Goal: Use online tool/utility: Utilize a website feature to perform a specific function

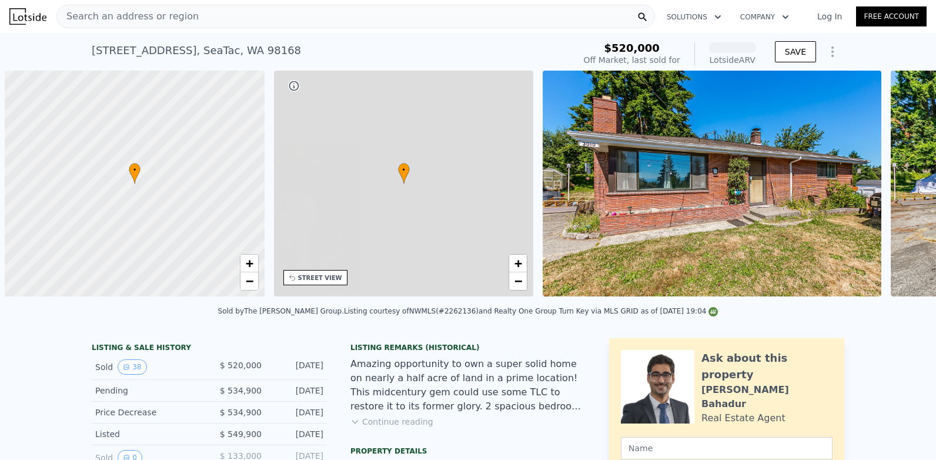
scroll to position [0, 5]
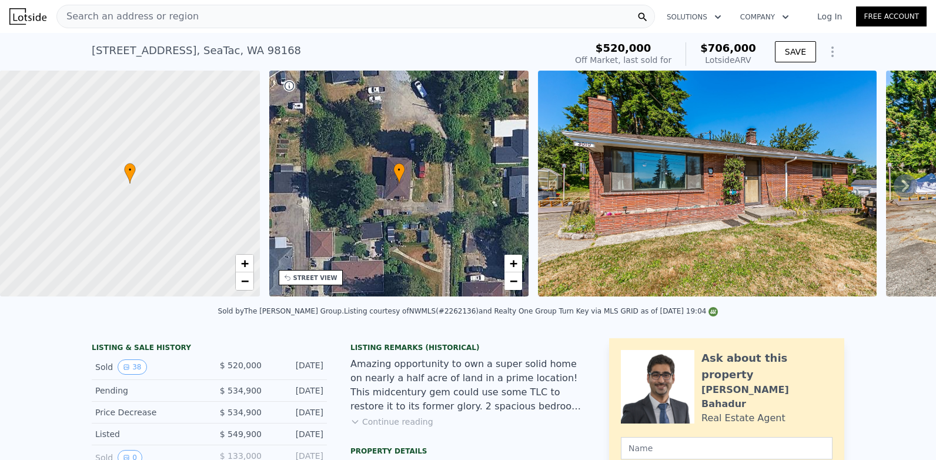
click at [828, 50] on icon "Show Options" at bounding box center [832, 52] width 14 height 14
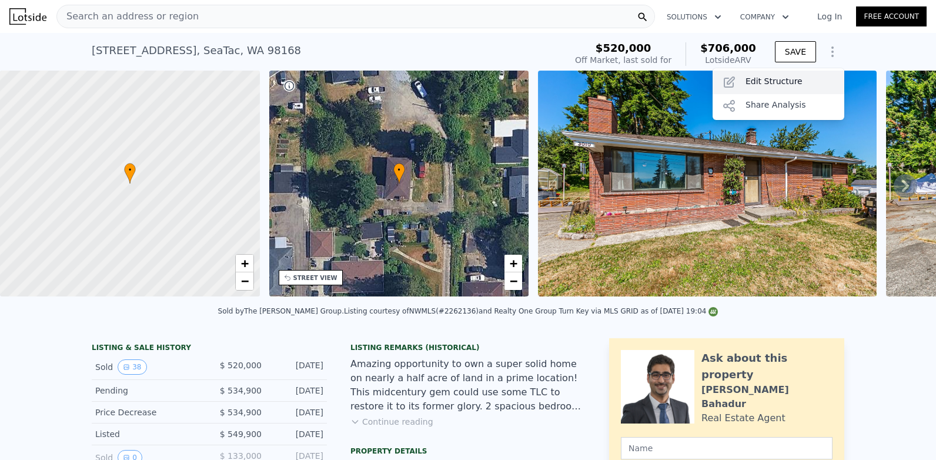
click at [779, 75] on div "Edit Structure" at bounding box center [778, 83] width 132 height 24
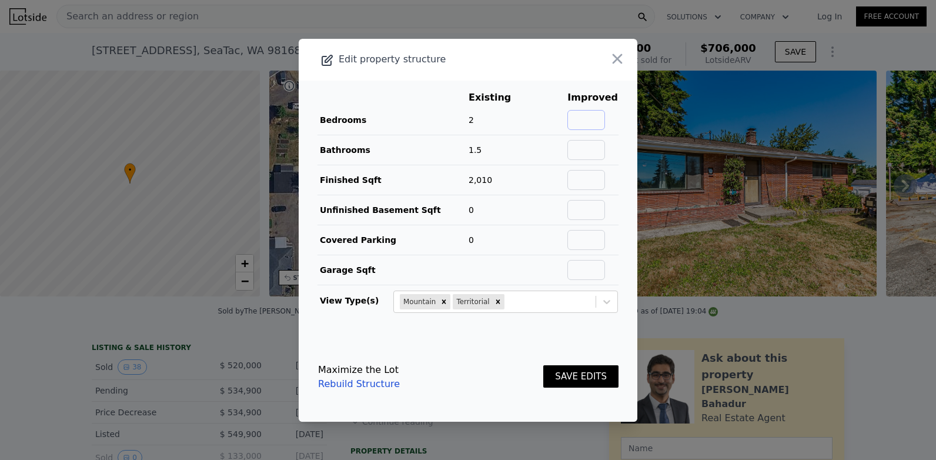
click at [575, 119] on input "text" at bounding box center [586, 120] width 38 height 20
type input "5"
type input "3.5"
type input "2010"
click at [568, 375] on button "SAVE EDITS" at bounding box center [580, 376] width 75 height 23
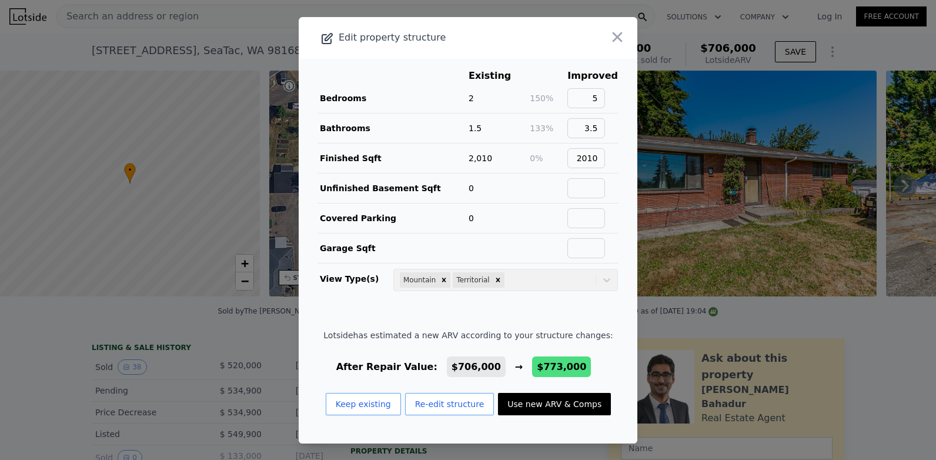
click at [544, 408] on button "Use new ARV & Comps" at bounding box center [554, 404] width 113 height 22
type input "$ 773,000"
type input "$ 158,559"
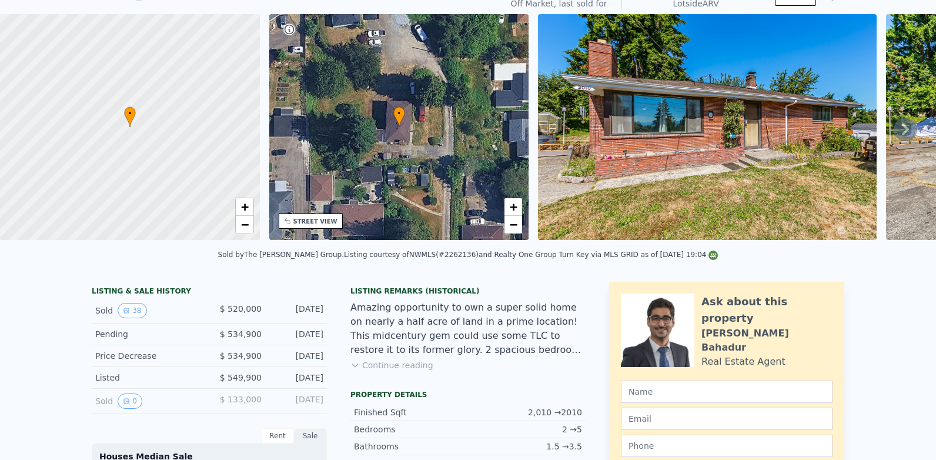
scroll to position [0, 0]
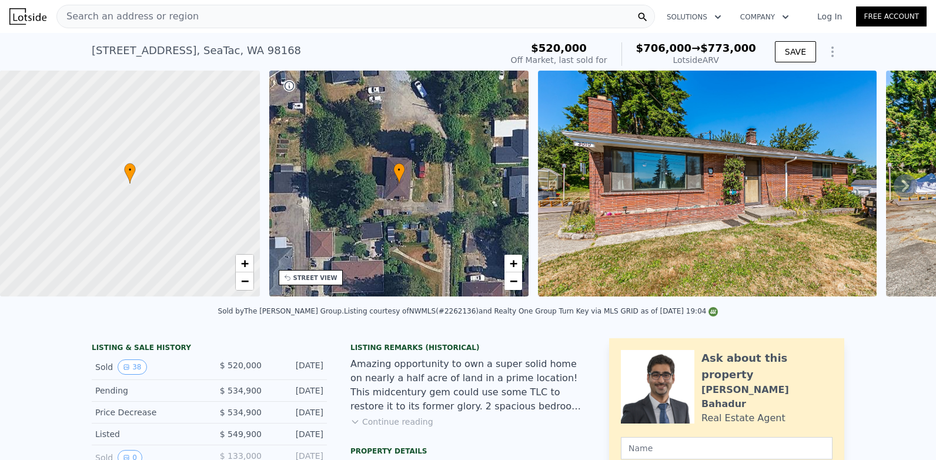
click at [901, 197] on icon at bounding box center [905, 186] width 24 height 24
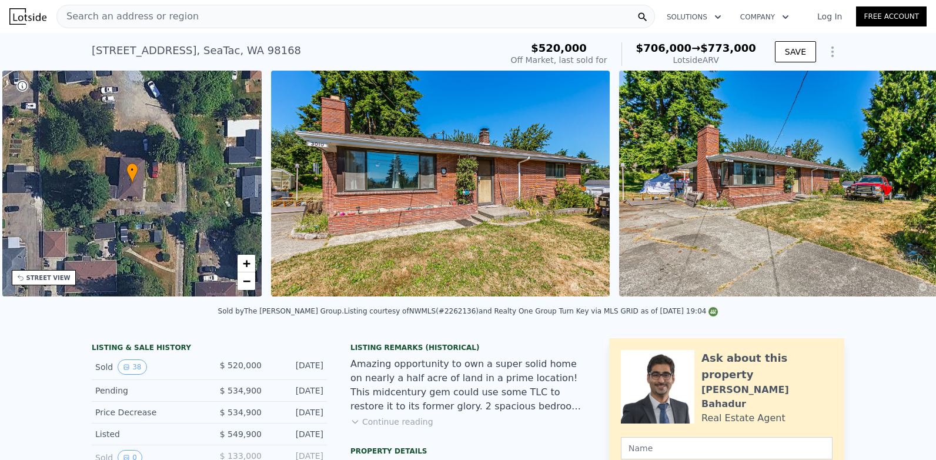
scroll to position [0, 274]
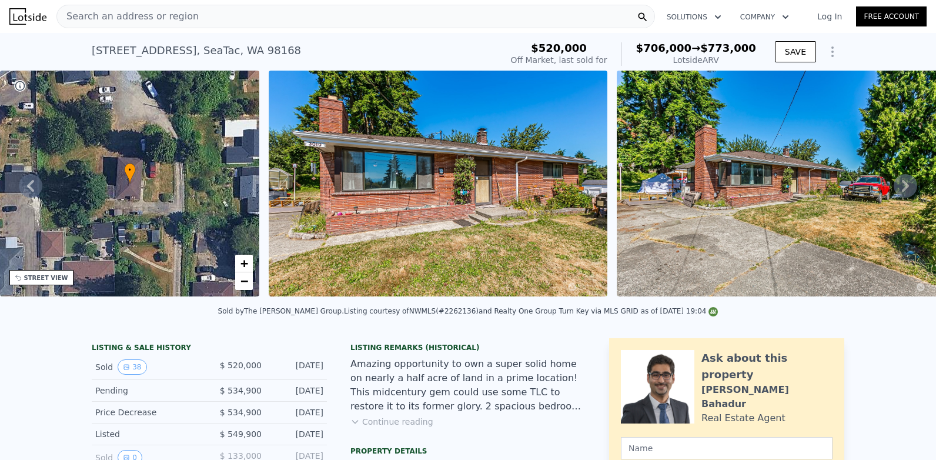
click at [902, 192] on icon at bounding box center [905, 186] width 7 height 12
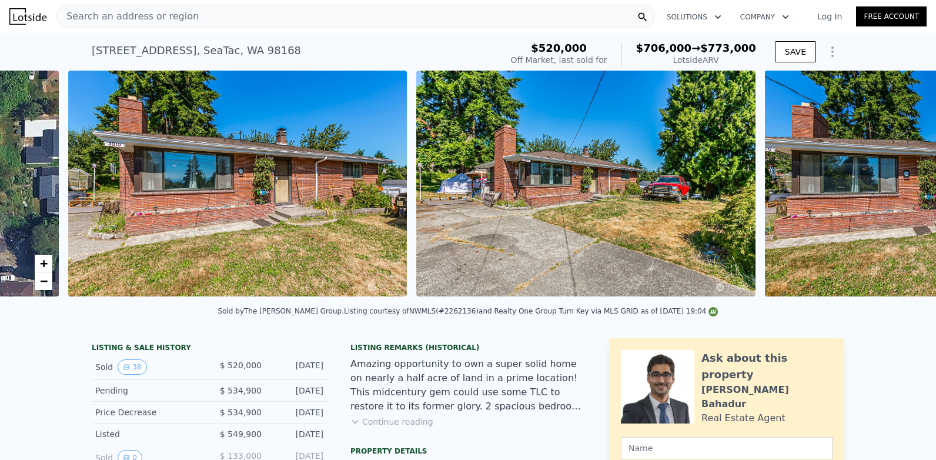
scroll to position [0, 538]
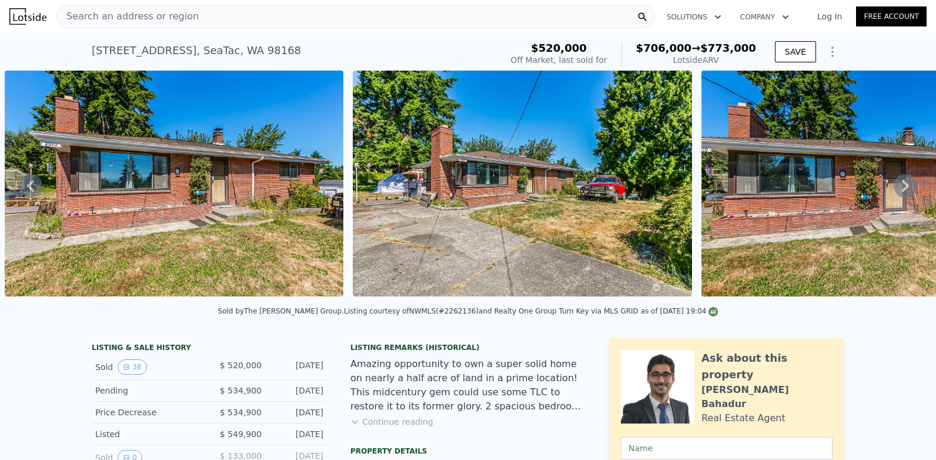
click at [902, 192] on icon at bounding box center [905, 186] width 7 height 12
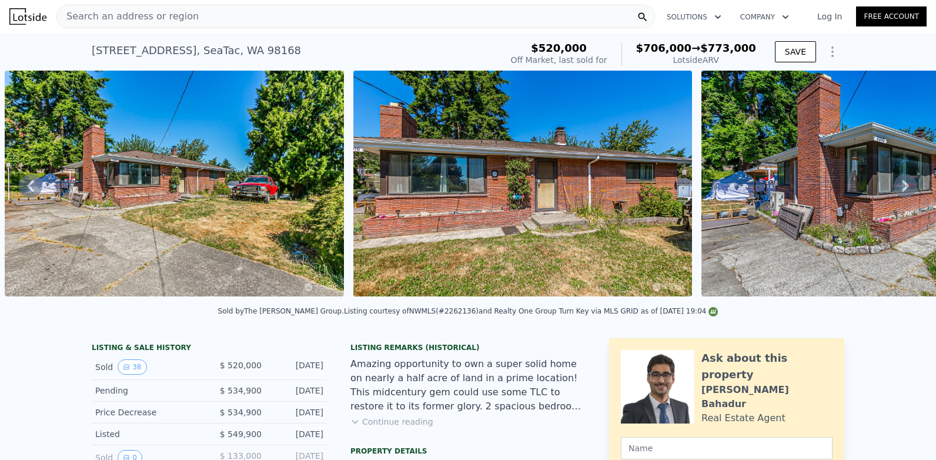
click at [902, 192] on icon at bounding box center [905, 186] width 7 height 12
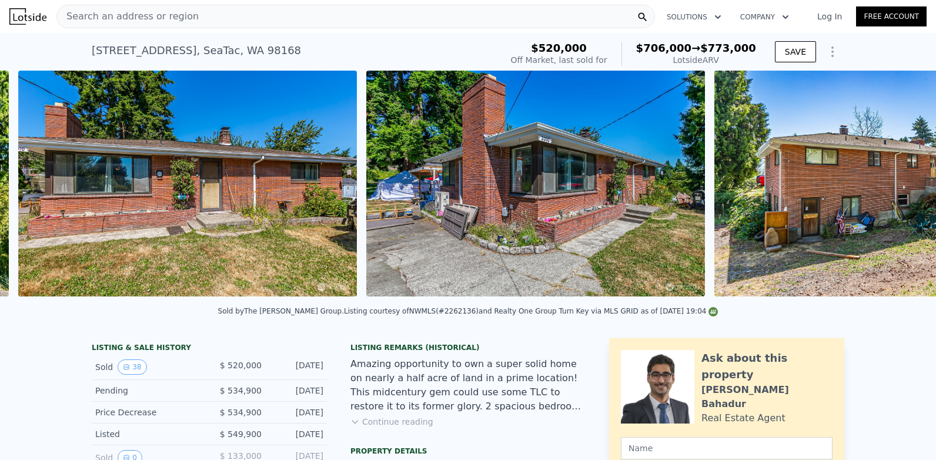
scroll to position [0, 1234]
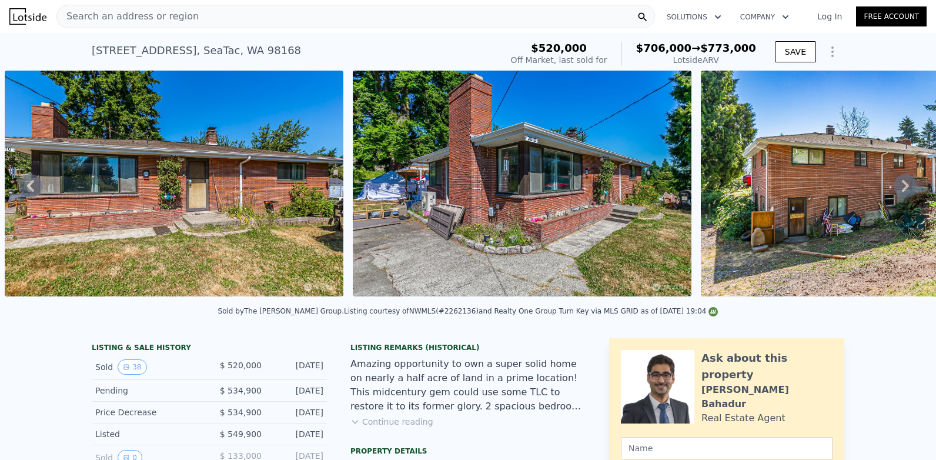
click at [902, 192] on icon at bounding box center [905, 186] width 7 height 12
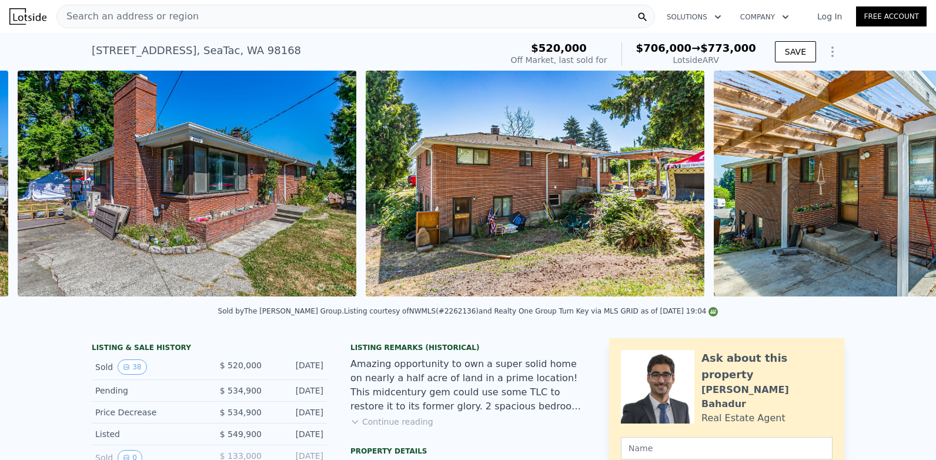
scroll to position [0, 1582]
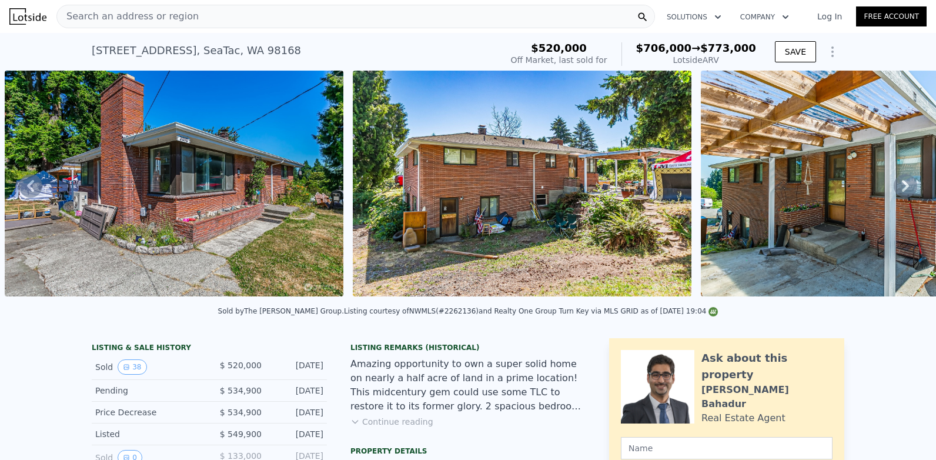
click at [902, 192] on icon at bounding box center [905, 186] width 7 height 12
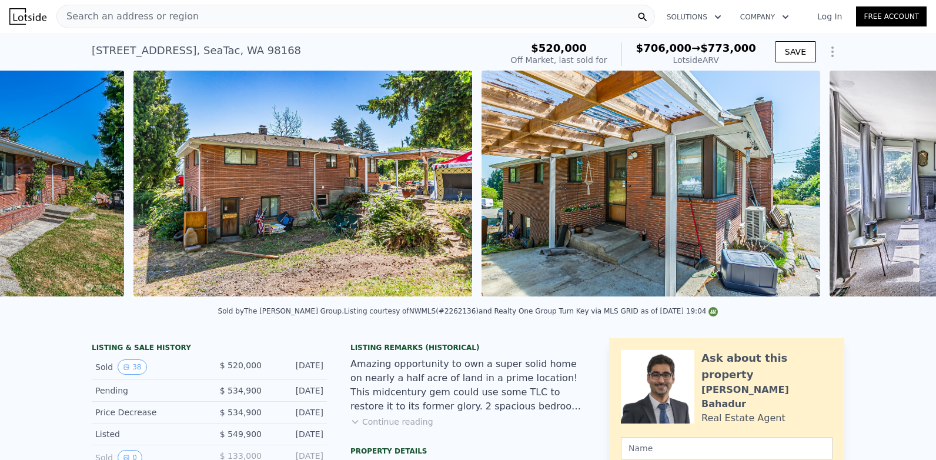
scroll to position [0, 1930]
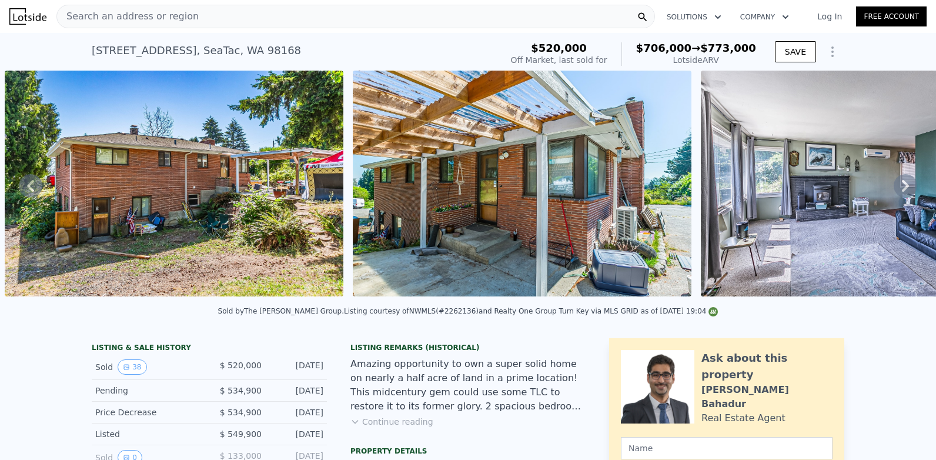
click at [902, 192] on icon at bounding box center [905, 186] width 7 height 12
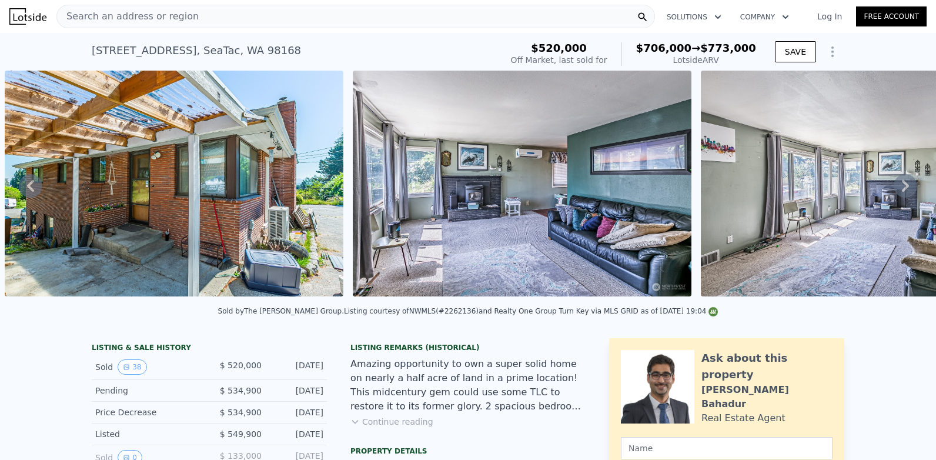
click at [902, 192] on icon at bounding box center [905, 186] width 7 height 12
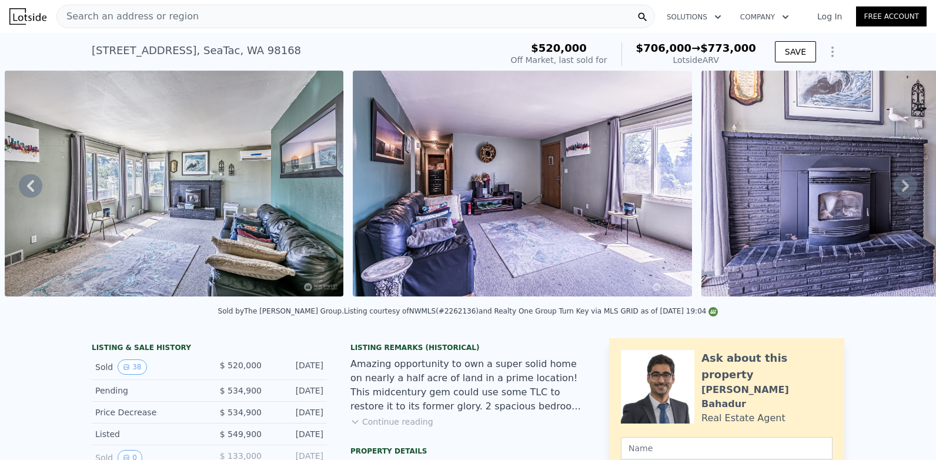
click at [902, 192] on icon at bounding box center [905, 186] width 7 height 12
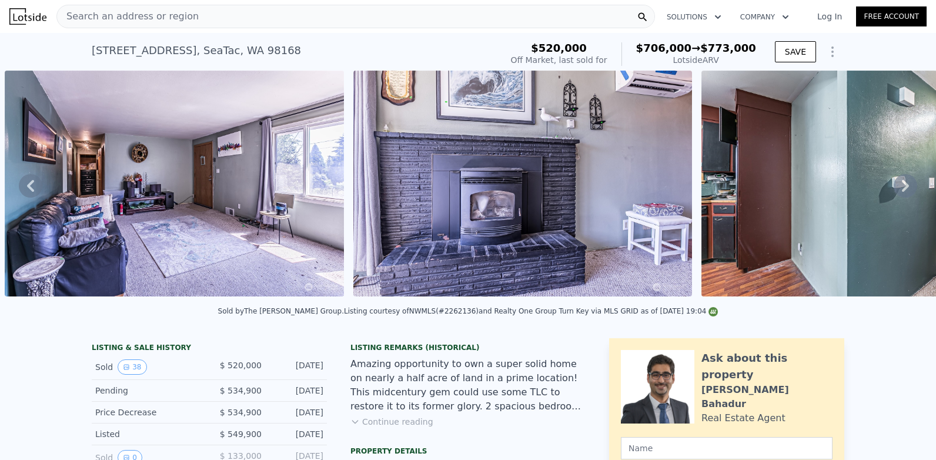
click at [902, 192] on icon at bounding box center [905, 186] width 7 height 12
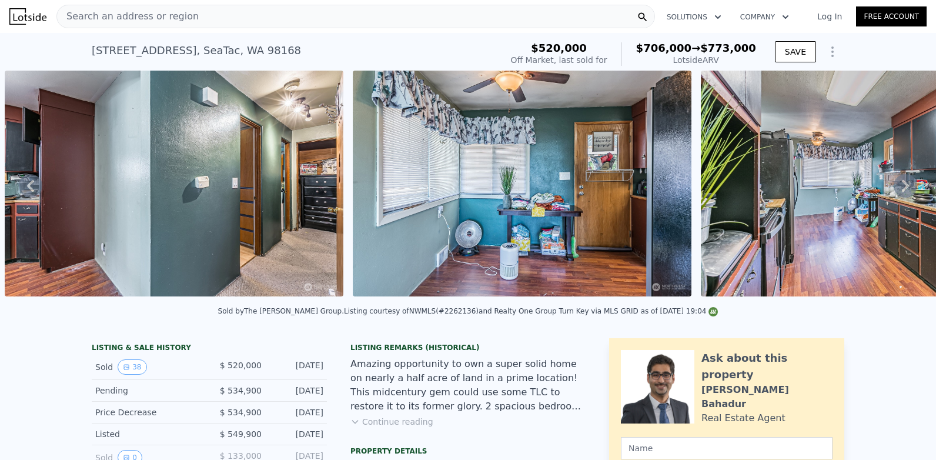
click at [902, 192] on icon at bounding box center [905, 186] width 7 height 12
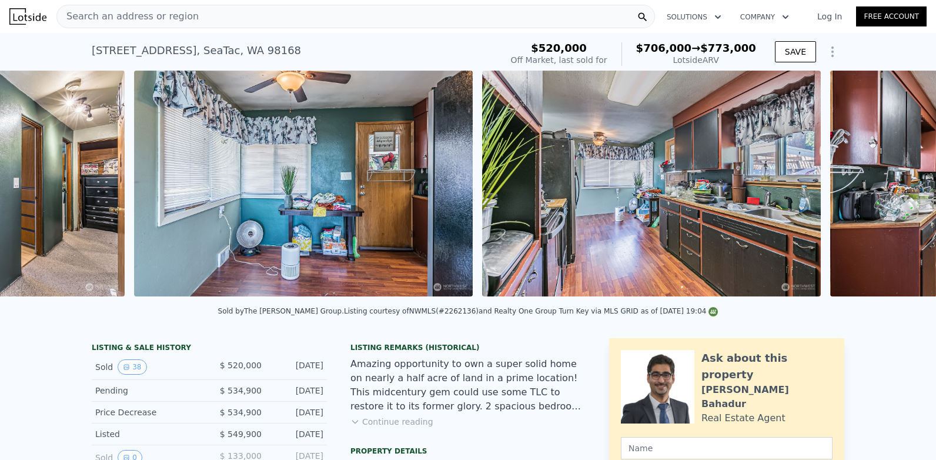
scroll to position [0, 4367]
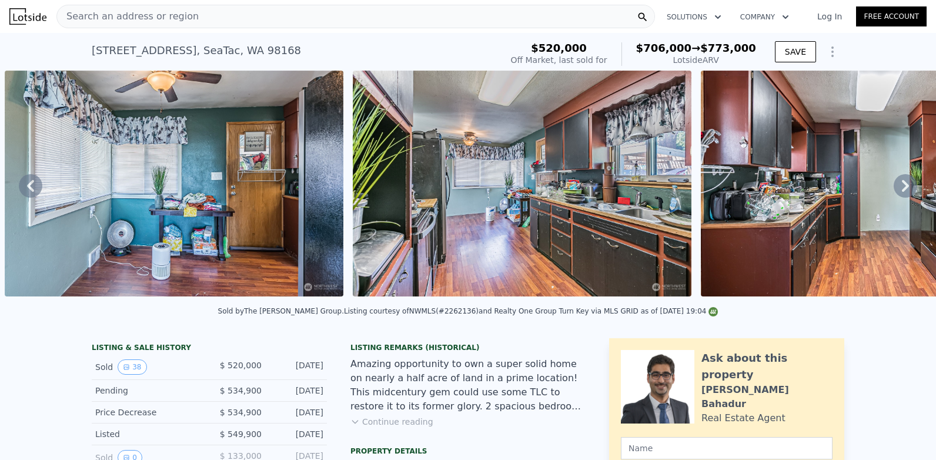
click at [895, 215] on div "• + − • + − STREET VIEW Loading... SATELLITE VIEW" at bounding box center [468, 186] width 936 height 230
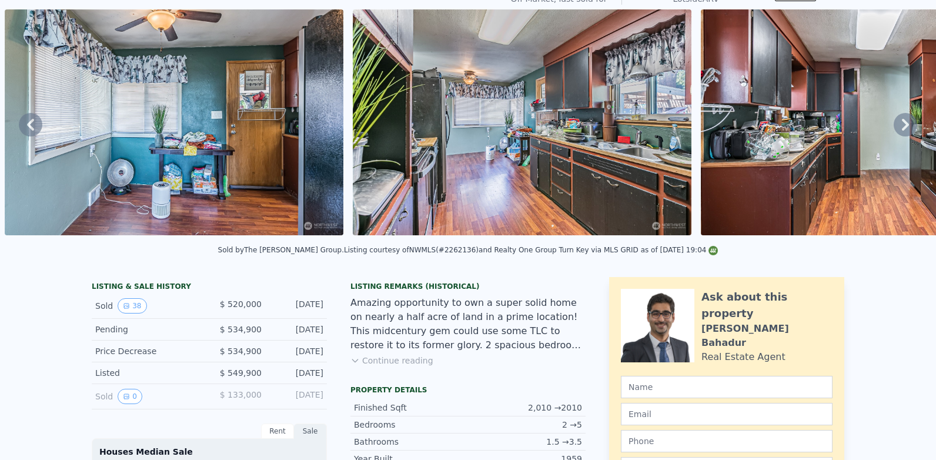
scroll to position [0, 0]
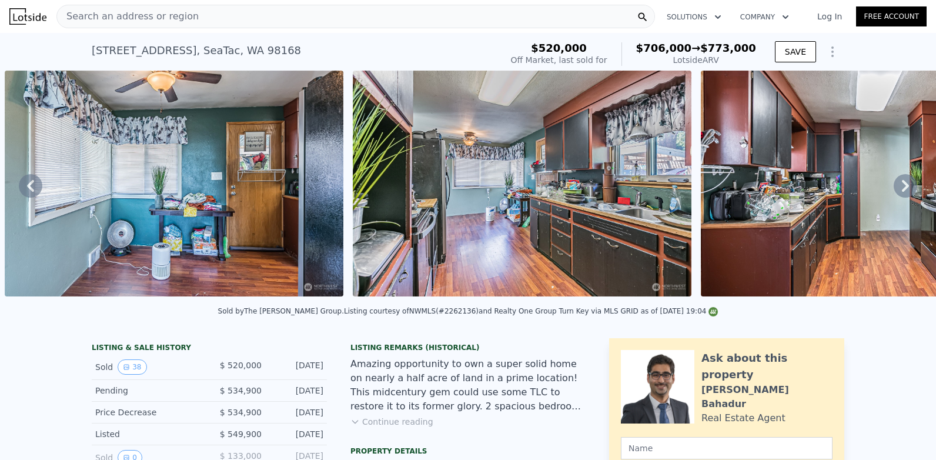
type input "$ 706,000"
type input "$ 96,458"
